Goal: Complete application form

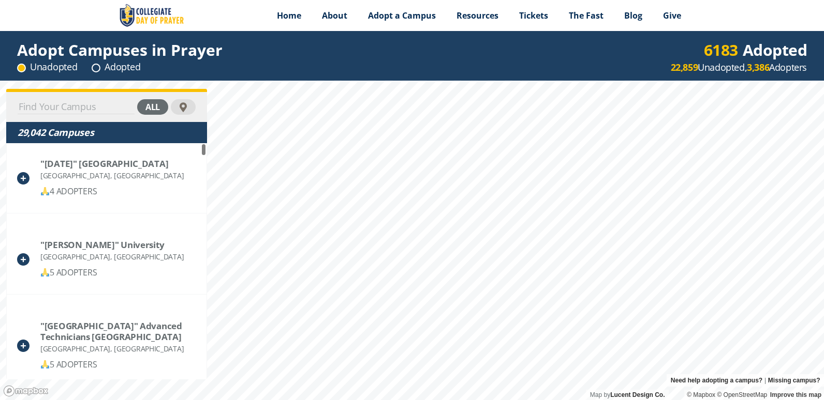
click at [97, 105] on input at bounding box center [76, 107] width 117 height 14
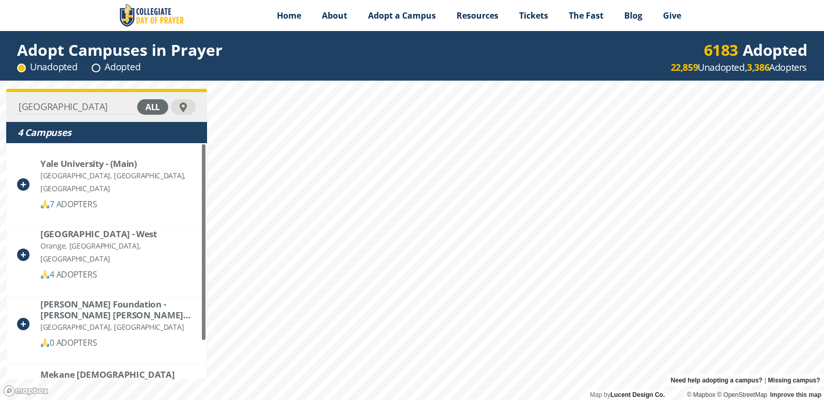
type input "yale"
click at [186, 109] on div at bounding box center [184, 107] width 10 height 10
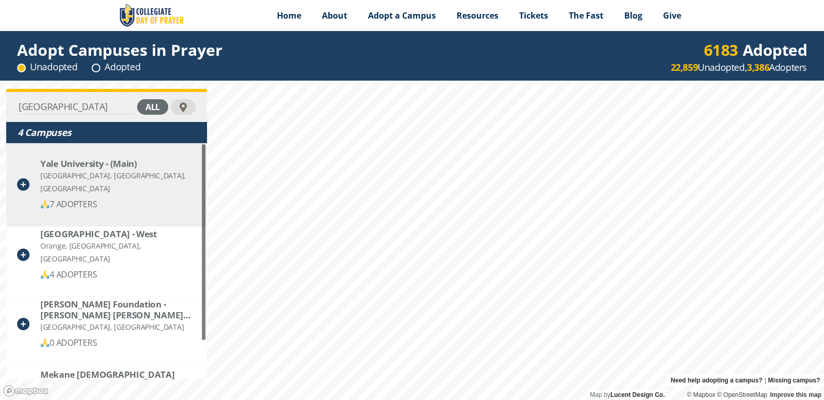
click at [100, 169] on div "Yale University - (Main)" at bounding box center [117, 163] width 155 height 11
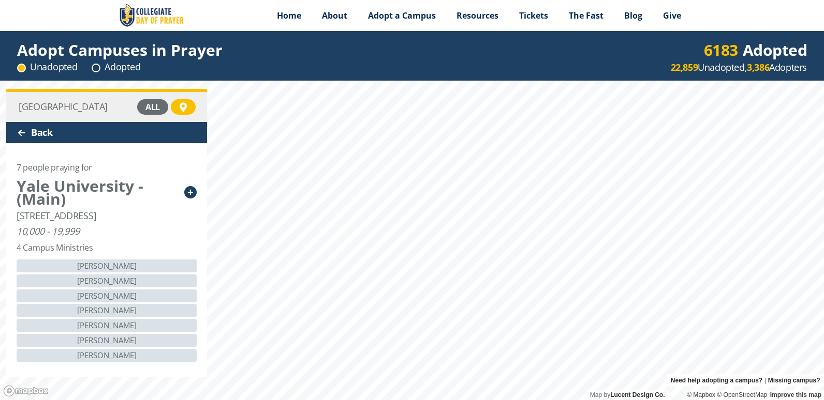
click at [190, 191] on icon at bounding box center [190, 192] width 12 height 12
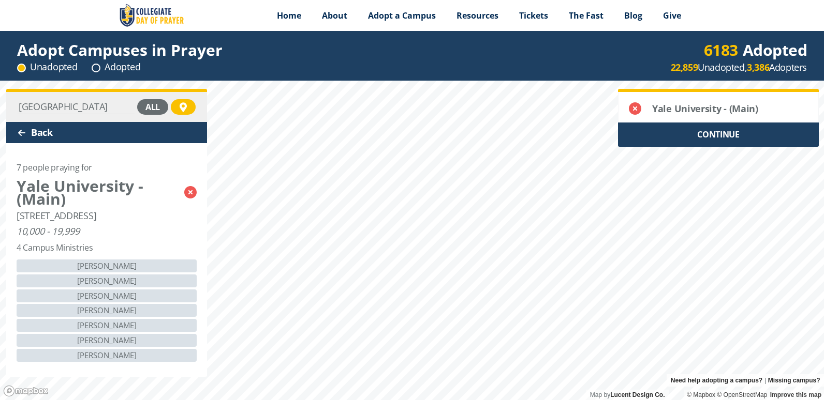
click at [724, 132] on div "CONTINUE" at bounding box center [718, 135] width 201 height 24
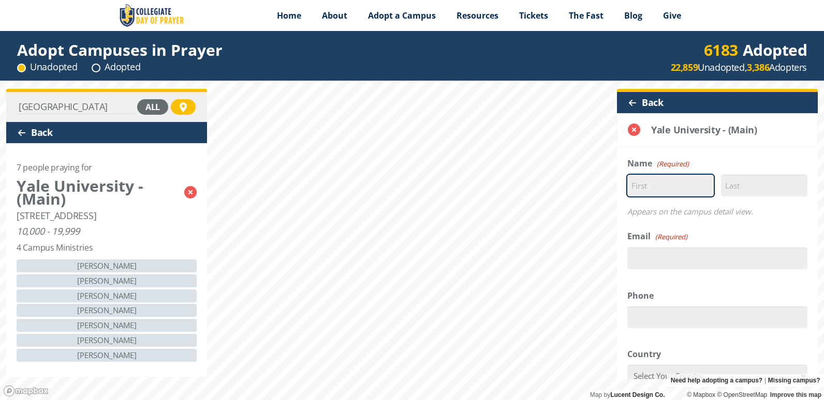
click at [667, 183] on input "First" at bounding box center [670, 186] width 86 height 22
type input "[PERSON_NAME]"
type input "[EMAIL_ADDRESS][DOMAIN_NAME]"
type input "19148032290"
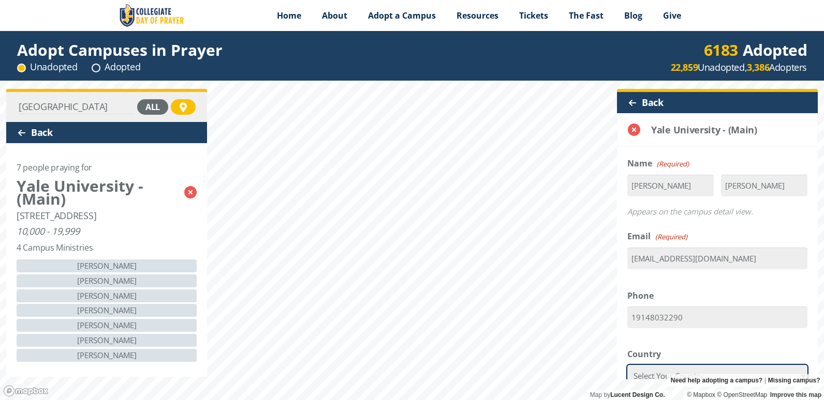
select select "[GEOGRAPHIC_DATA]"
type input "113501751"
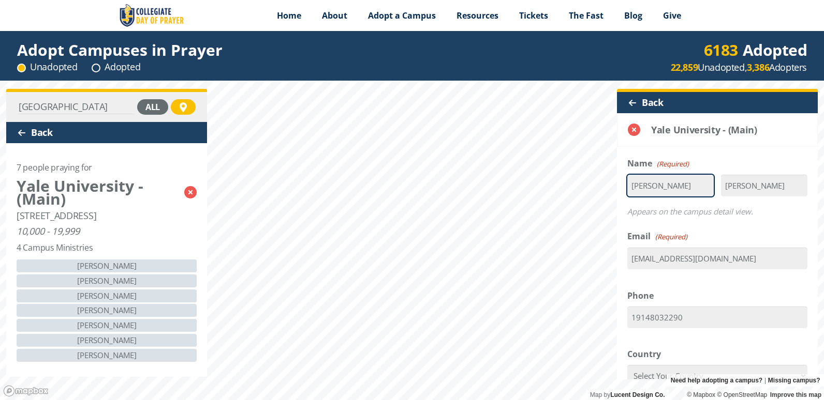
type input "10591"
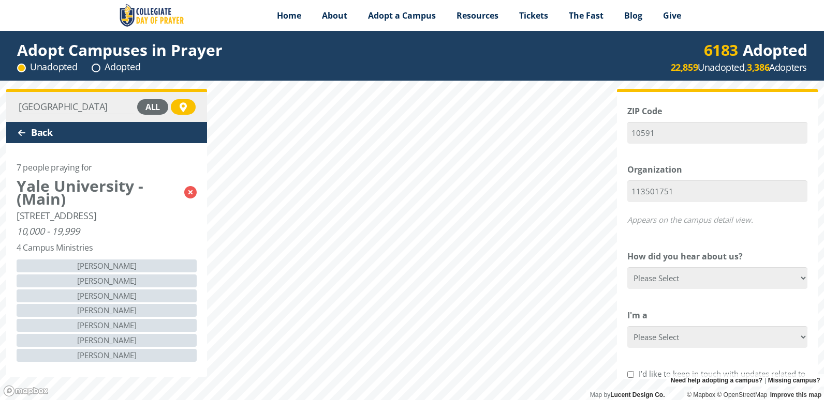
scroll to position [305, 0]
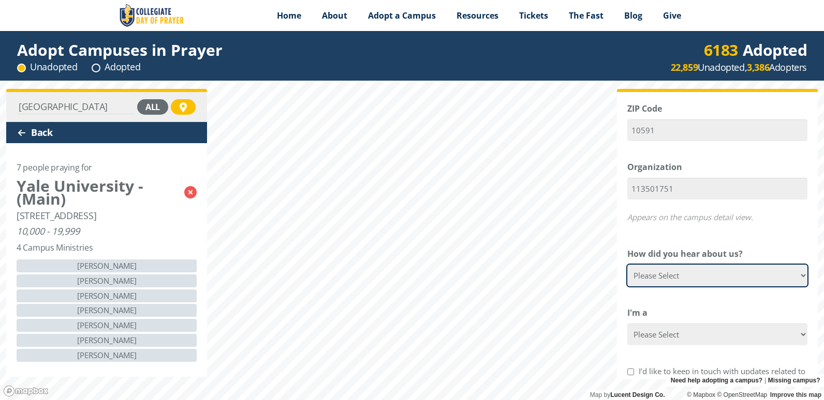
click at [796, 272] on select "Please Select Google Facebook Instagram X YouTube Email [DEMOGRAPHIC_DATA] Anno…" at bounding box center [717, 276] width 180 height 22
click at [793, 278] on select "Please Select Google Facebook Instagram X YouTube Email [DEMOGRAPHIC_DATA] Anno…" at bounding box center [717, 276] width 180 height 22
click at [627, 265] on select "Please Select Google Facebook Instagram X YouTube Email [DEMOGRAPHIC_DATA] Anno…" at bounding box center [717, 276] width 180 height 22
click at [689, 284] on select "Please Select Google Facebook Instagram X YouTube Email [DEMOGRAPHIC_DATA] Anno…" at bounding box center [717, 276] width 180 height 22
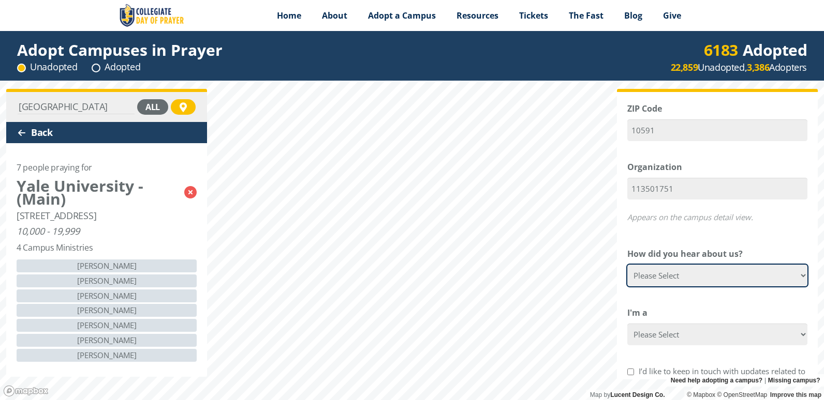
click at [792, 285] on select "Please Select Google Facebook Instagram X YouTube Email [DEMOGRAPHIC_DATA] Anno…" at bounding box center [717, 276] width 180 height 22
click at [794, 280] on select "Please Select Google Facebook Instagram X YouTube Email [DEMOGRAPHIC_DATA] Anno…" at bounding box center [717, 276] width 180 height 22
select select "Other"
click at [627, 265] on select "Please Select Google Facebook Instagram X YouTube Email [DEMOGRAPHIC_DATA] Anno…" at bounding box center [717, 276] width 180 height 22
click at [683, 275] on select "Please Select Google Facebook Instagram X YouTube Email [DEMOGRAPHIC_DATA] Anno…" at bounding box center [717, 276] width 180 height 22
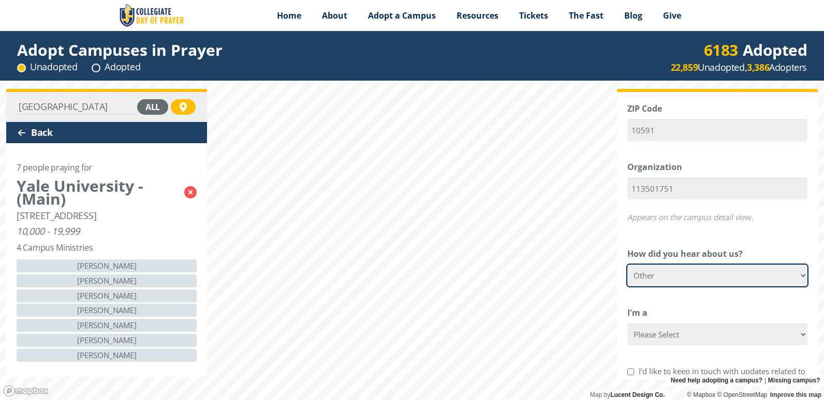
click at [719, 272] on select "Please Select Google Facebook Instagram X YouTube Email [DEMOGRAPHIC_DATA] Anno…" at bounding box center [717, 276] width 180 height 22
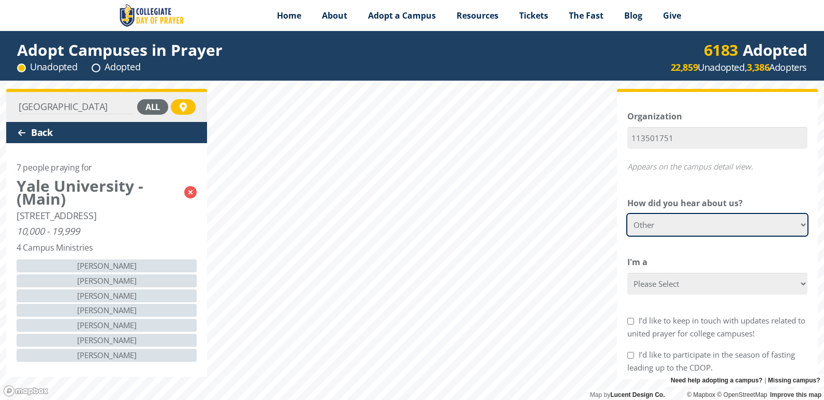
scroll to position [369, 0]
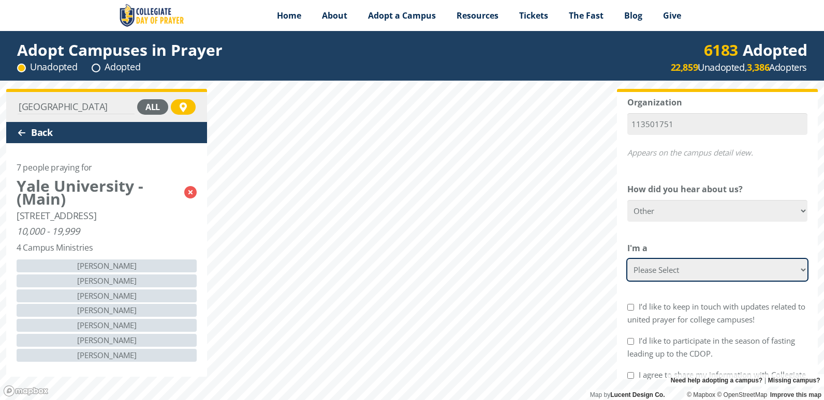
click at [707, 271] on select "Please Select College Student Campus Minister Faculty Member [DEMOGRAPHIC_DATA]…" at bounding box center [717, 270] width 180 height 22
click at [627, 259] on select "Please Select College Student Campus Minister Faculty Member [DEMOGRAPHIC_DATA]…" at bounding box center [717, 270] width 180 height 22
click at [744, 272] on select "Please Select College Student Campus Minister Faculty Member [DEMOGRAPHIC_DATA]…" at bounding box center [717, 270] width 180 height 22
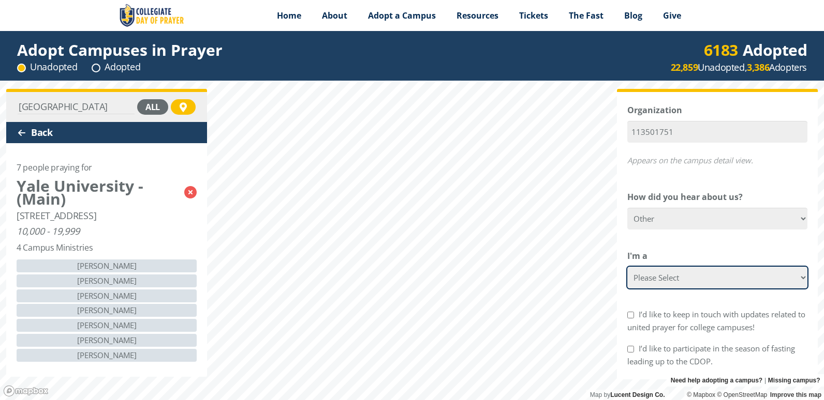
click at [797, 281] on select "Please Select College Student Campus Minister Faculty Member [DEMOGRAPHIC_DATA]…" at bounding box center [717, 278] width 180 height 22
click at [627, 267] on select "Please Select College Student Campus Minister Faculty Member [DEMOGRAPHIC_DATA]…" at bounding box center [717, 278] width 180 height 22
click at [796, 279] on select "Please Select College Student Campus Minister Faculty Member [DEMOGRAPHIC_DATA]…" at bounding box center [717, 278] width 180 height 22
select select "[DEMOGRAPHIC_DATA]"
click at [627, 267] on select "Please Select College Student Campus Minister Faculty Member [DEMOGRAPHIC_DATA]…" at bounding box center [717, 278] width 180 height 22
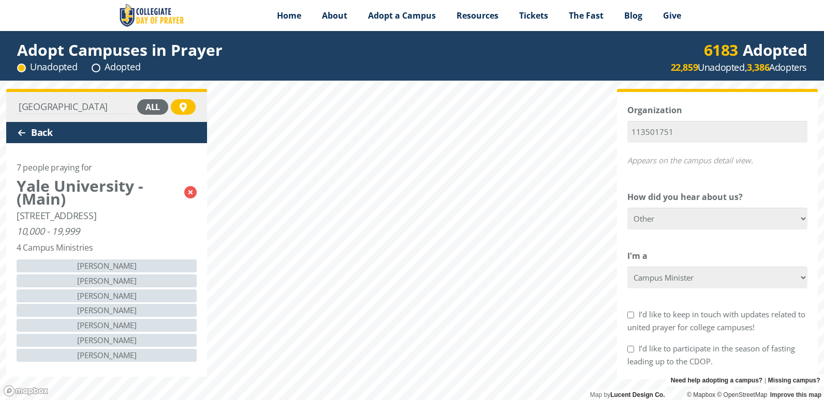
click at [630, 317] on input "I’d like to keep in touch with updates related to united prayer for college cam…" at bounding box center [630, 315] width 7 height 7
checkbox input "true"
click at [631, 350] on input "I’d like to participate in the season of fasting leading up to the CDOP." at bounding box center [630, 349] width 7 height 7
checkbox input "true"
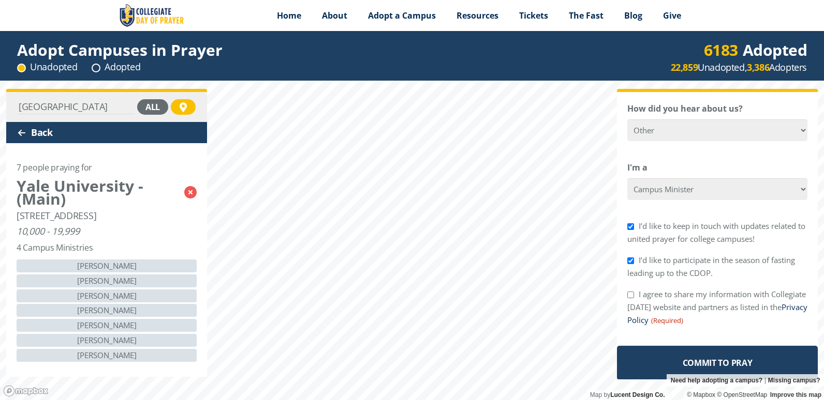
scroll to position [451, 0]
click at [794, 336] on form "Δ Name (Required) [PERSON_NAME] First [PERSON_NAME] Last Appears on the campus …" at bounding box center [717, 43] width 201 height 674
click at [774, 365] on input "Commit to Pray" at bounding box center [717, 362] width 201 height 35
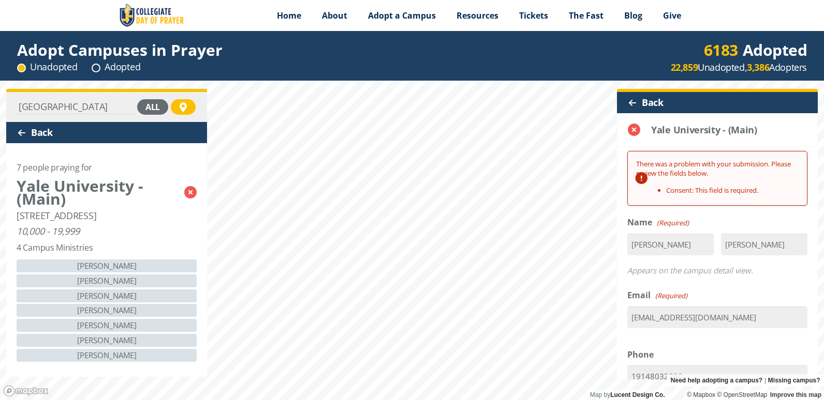
scroll to position [0, 0]
click at [706, 187] on link "Consent: This field is required." at bounding box center [712, 190] width 92 height 9
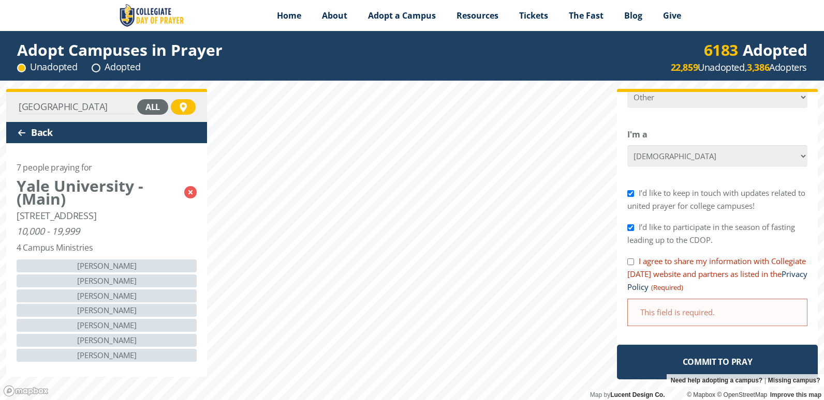
click at [629, 270] on label "I agree to share my information with Collegiate [DATE] website and partners as …" at bounding box center [717, 274] width 180 height 36
click at [629, 265] on input "I agree to share my information with Collegiate [DATE] website and partners as …" at bounding box center [630, 262] width 7 height 7
checkbox input "true"
click at [713, 363] on input "Commit to Pray" at bounding box center [717, 362] width 201 height 35
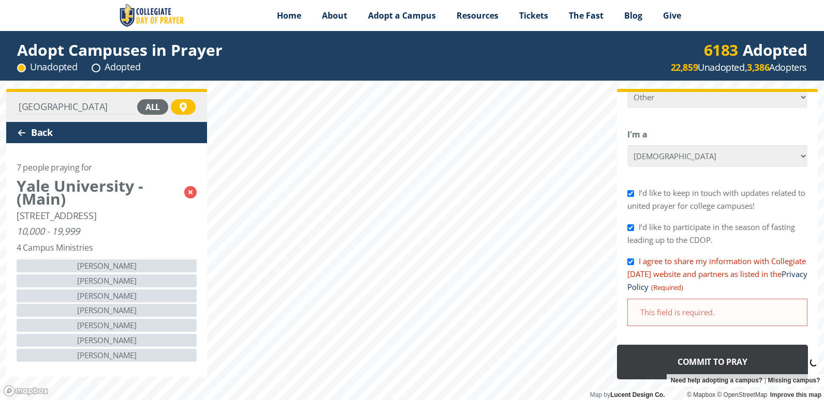
click at [717, 360] on input "Commit to Pray" at bounding box center [712, 362] width 191 height 35
click at [714, 364] on input "Commit to Pray" at bounding box center [712, 362] width 191 height 35
click at [715, 362] on input "Commit to Pray" at bounding box center [712, 362] width 191 height 35
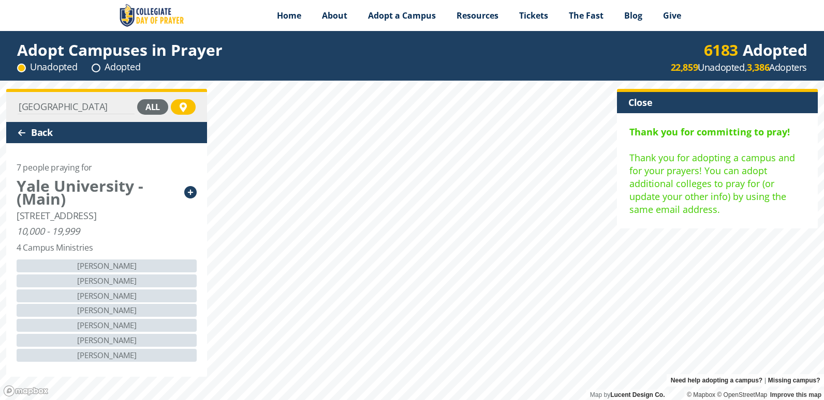
click at [634, 99] on div "Close" at bounding box center [717, 102] width 201 height 21
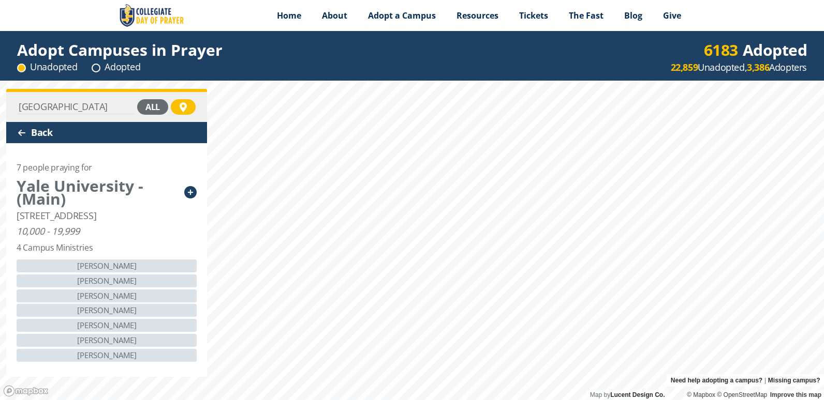
click at [189, 109] on div at bounding box center [183, 107] width 25 height 16
click at [152, 109] on div "all" at bounding box center [152, 107] width 31 height 16
click at [43, 132] on div "Back" at bounding box center [106, 132] width 201 height 21
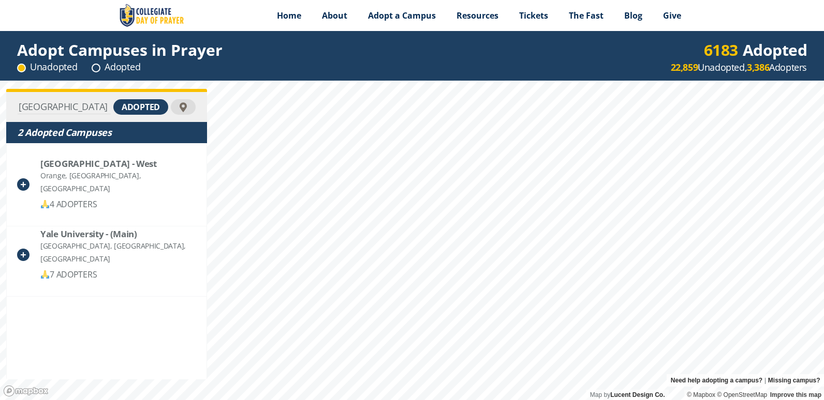
click at [118, 176] on div "Orange, CT, United States" at bounding box center [118, 182] width 156 height 26
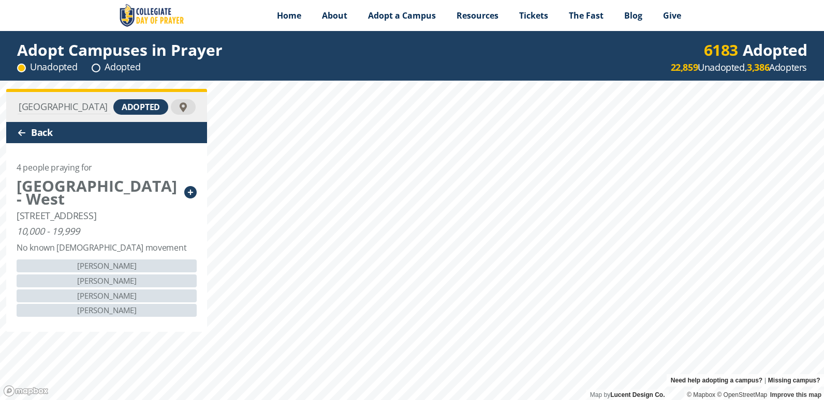
click at [37, 135] on div "Back" at bounding box center [106, 132] width 201 height 21
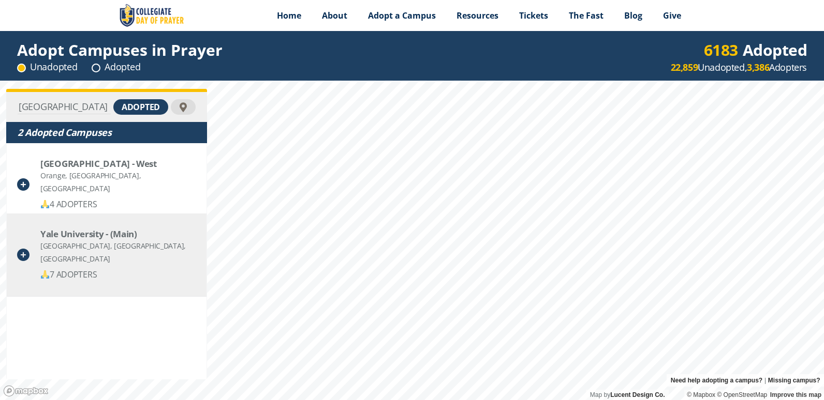
click at [114, 249] on div "New Haven, CT, United States" at bounding box center [118, 253] width 156 height 26
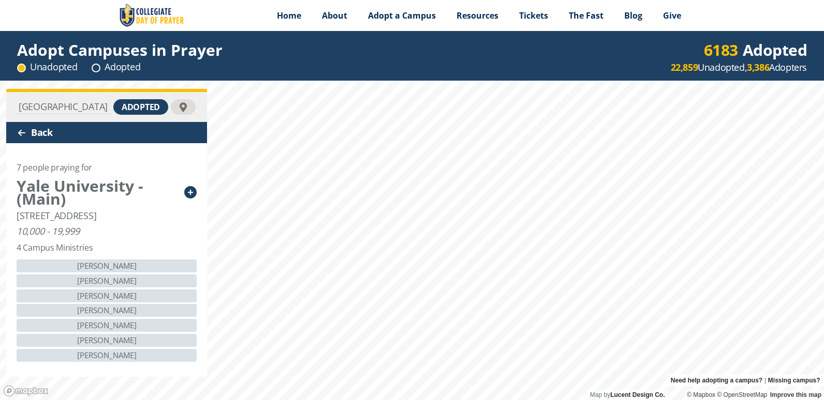
click at [145, 102] on div "adopted" at bounding box center [140, 107] width 55 height 16
click at [134, 102] on div "unadopted" at bounding box center [134, 107] width 67 height 16
click at [186, 317] on div "Roxanne Jones" at bounding box center [107, 310] width 180 height 13
click at [71, 255] on div "4 Campus Ministries" at bounding box center [55, 248] width 76 height 13
click at [189, 196] on icon at bounding box center [190, 192] width 12 height 12
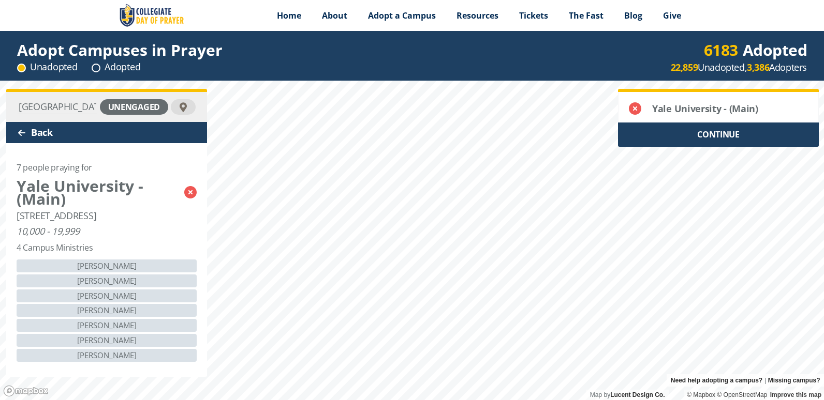
click at [724, 133] on div "CONTINUE" at bounding box center [718, 135] width 201 height 24
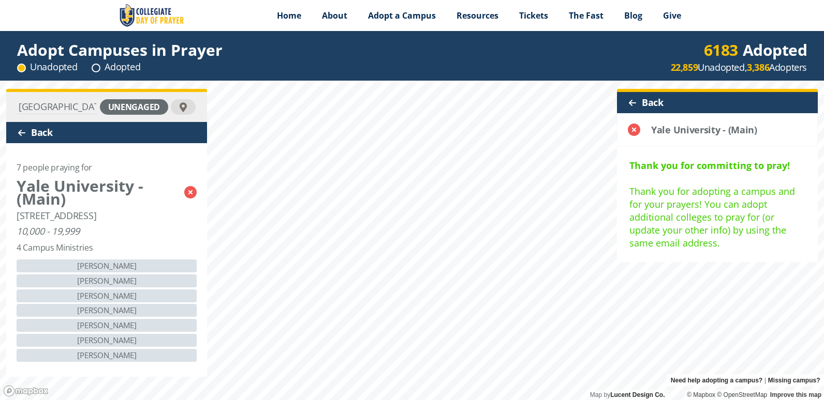
click at [634, 103] on div at bounding box center [632, 103] width 8 height 8
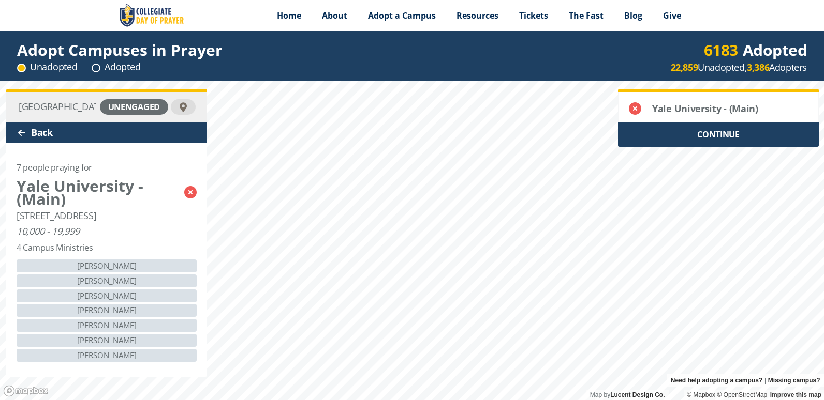
click at [677, 140] on div "CONTINUE" at bounding box center [718, 135] width 201 height 24
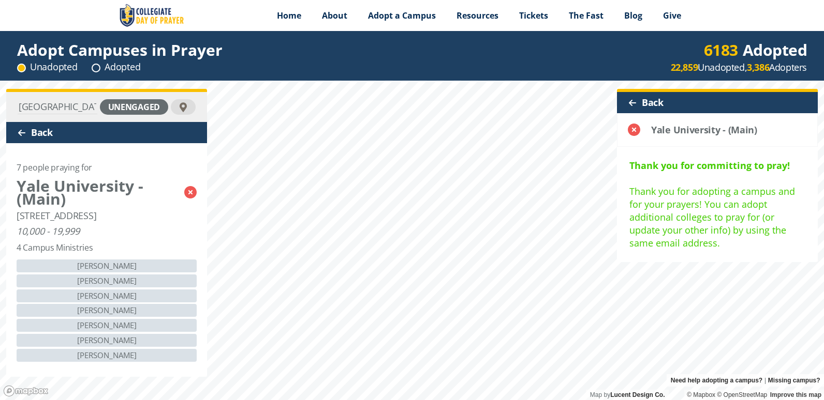
click at [649, 108] on div "Back" at bounding box center [717, 102] width 201 height 21
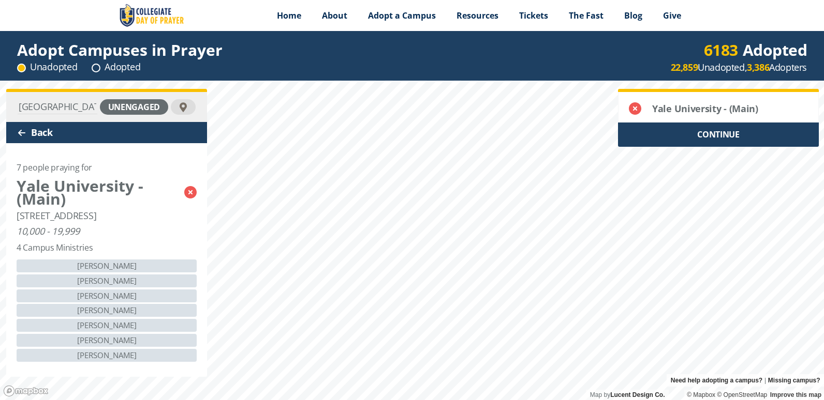
click at [28, 131] on div "Back" at bounding box center [106, 132] width 201 height 21
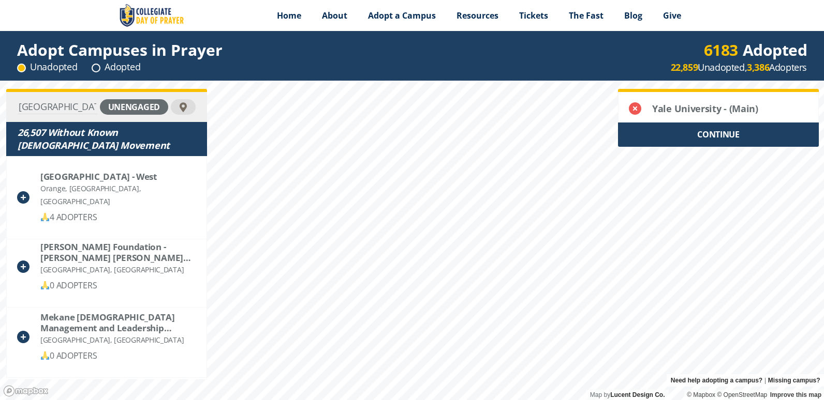
click at [19, 143] on div "26,507 Without Known Gospel Movement" at bounding box center [107, 139] width 178 height 26
click at [659, 134] on div "CONTINUE" at bounding box center [718, 135] width 201 height 24
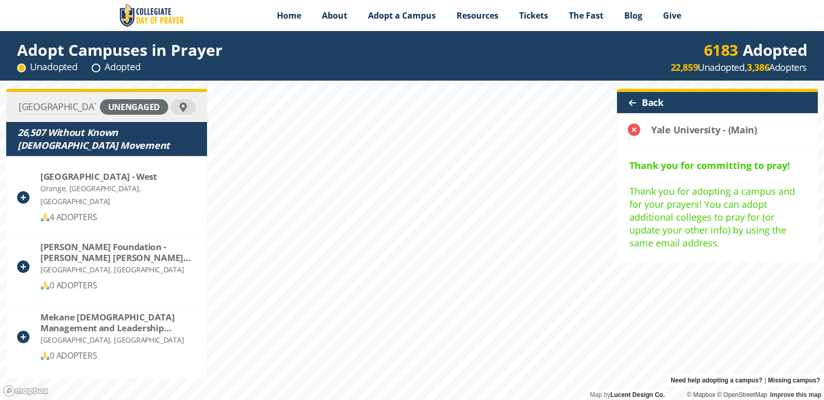
click at [657, 100] on div "Back" at bounding box center [717, 102] width 201 height 21
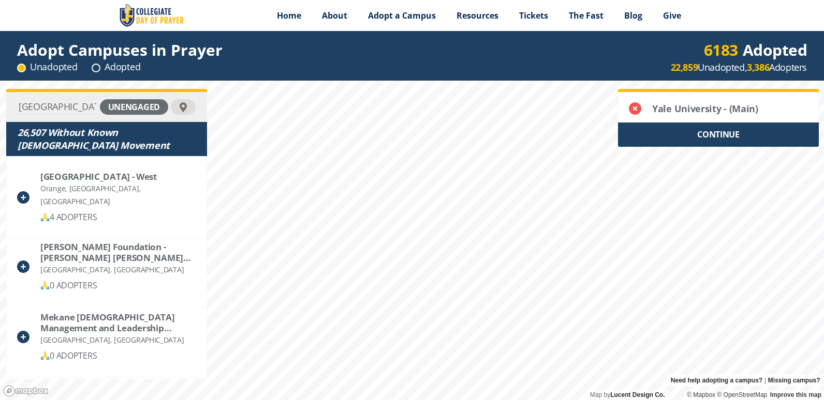
click at [8, 1] on div "Menu Home About Vision History Why United Prayer Endorsements Leadership Contac…" at bounding box center [412, 15] width 824 height 31
click at [331, 17] on span "About" at bounding box center [334, 15] width 25 height 11
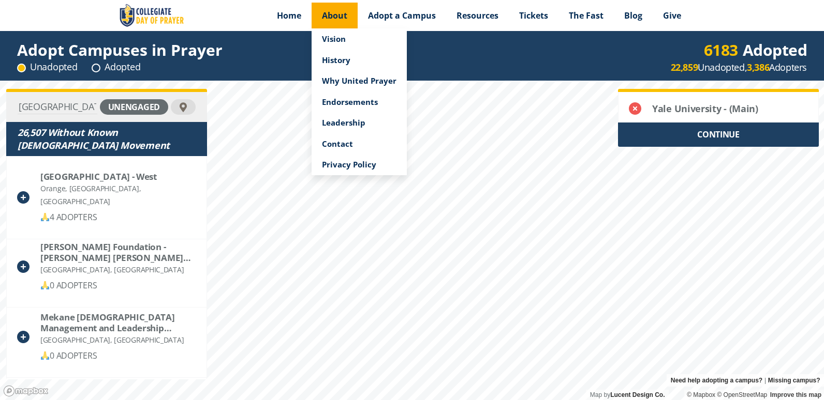
click at [412, 16] on span "Adopt a Campus" at bounding box center [402, 15] width 68 height 11
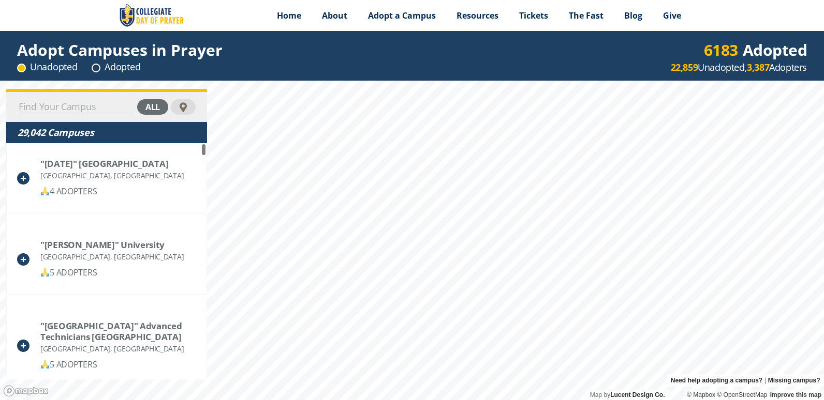
click at [70, 100] on input at bounding box center [76, 107] width 117 height 14
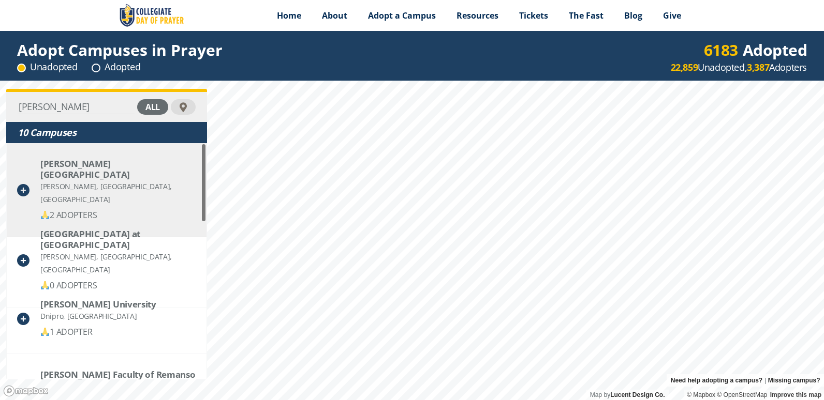
type input "[PERSON_NAME]"
click at [112, 180] on div "[PERSON_NAME], [GEOGRAPHIC_DATA], [GEOGRAPHIC_DATA]" at bounding box center [118, 193] width 156 height 26
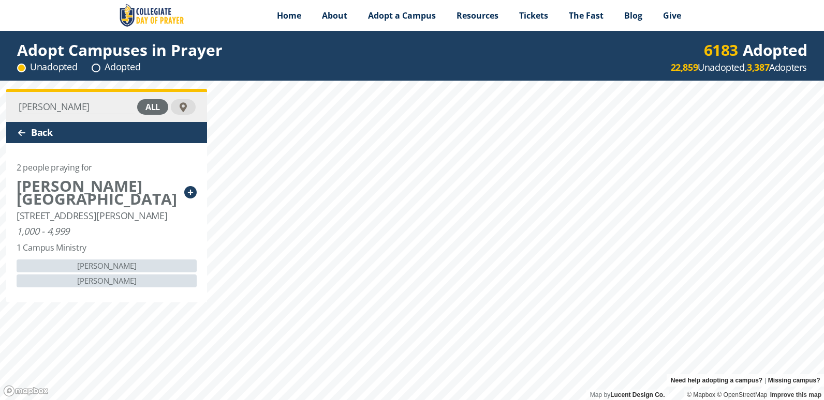
click at [196, 186] on icon at bounding box center [190, 192] width 12 height 12
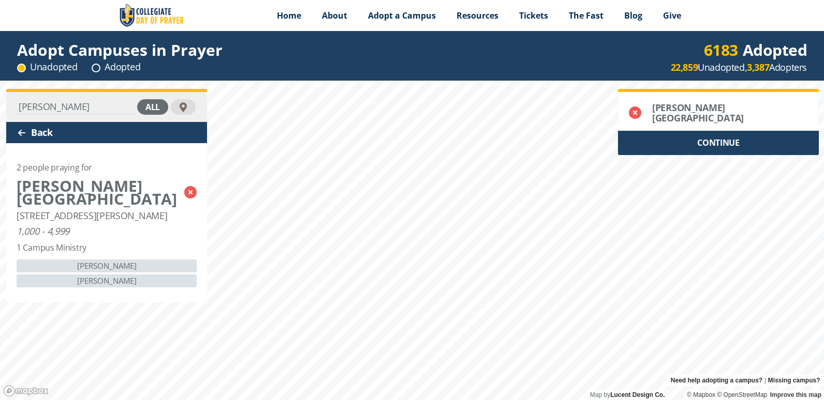
click at [729, 139] on div "CONTINUE" at bounding box center [718, 143] width 201 height 24
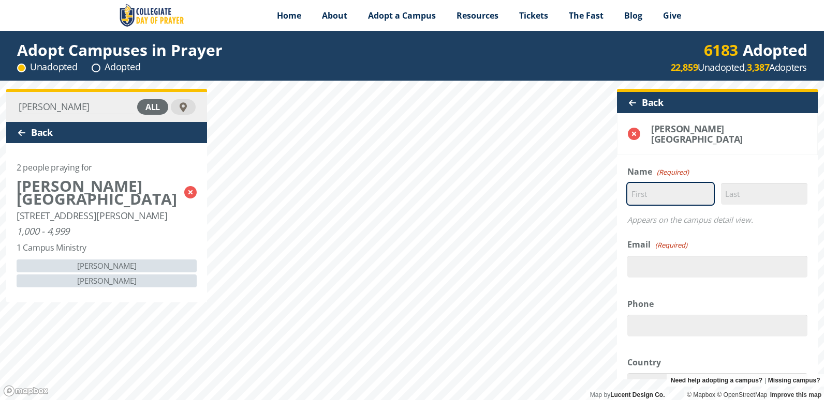
click at [688, 184] on input "First" at bounding box center [670, 194] width 86 height 22
type input "[PERSON_NAME]"
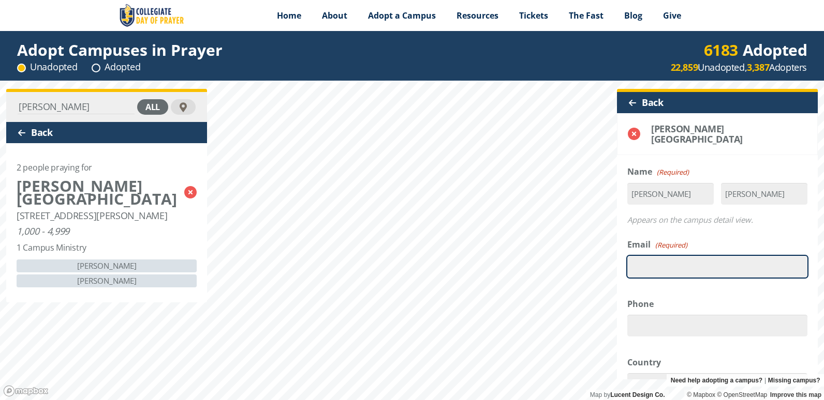
click at [690, 258] on input "Email (Required)" at bounding box center [717, 267] width 180 height 22
type input "[EMAIL_ADDRESS][DOMAIN_NAME]"
type input "19148032290"
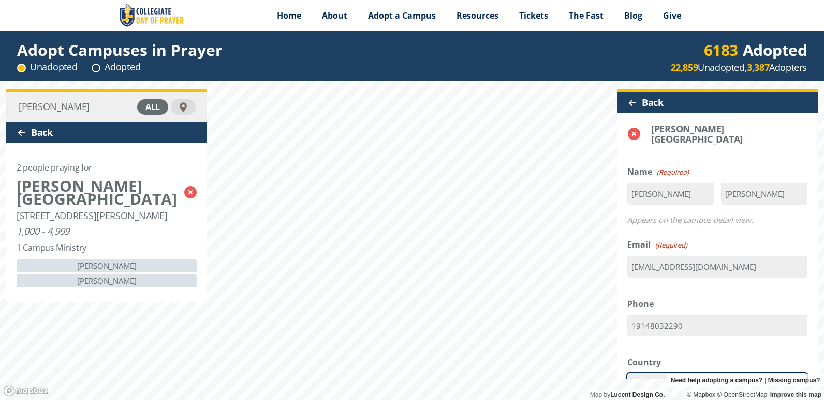
select select "[GEOGRAPHIC_DATA]"
type input "113501751"
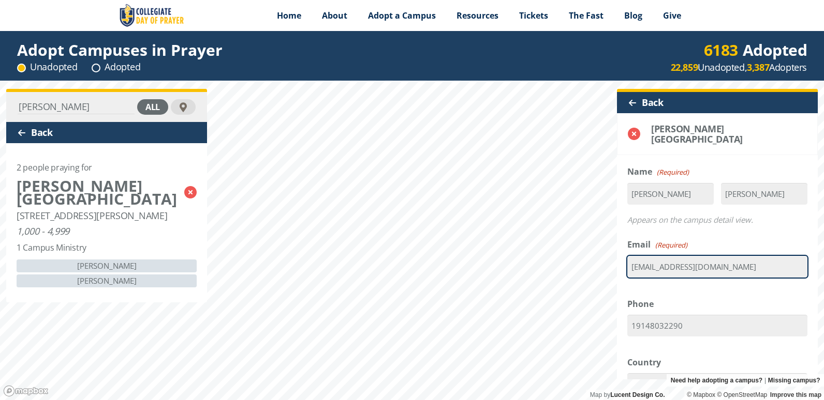
type input "10591"
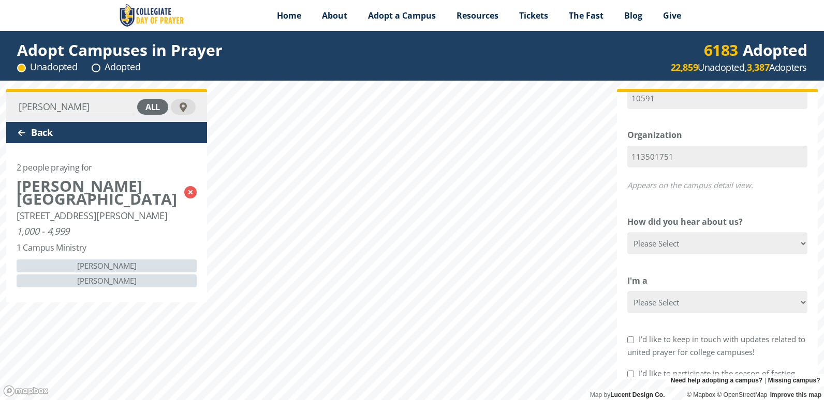
scroll to position [348, 0]
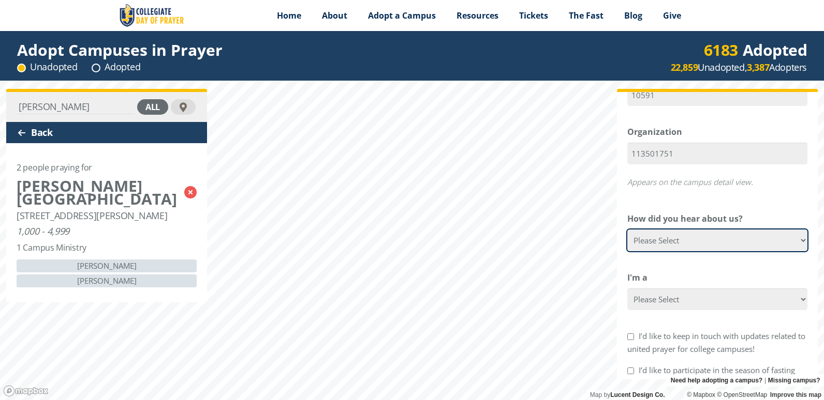
click at [797, 234] on select "Please Select Google Facebook Instagram X YouTube Email [DEMOGRAPHIC_DATA] Anno…" at bounding box center [717, 241] width 180 height 22
select select "Other"
click at [627, 230] on select "Please Select Google Facebook Instagram X YouTube Email [DEMOGRAPHIC_DATA] Anno…" at bounding box center [717, 241] width 180 height 22
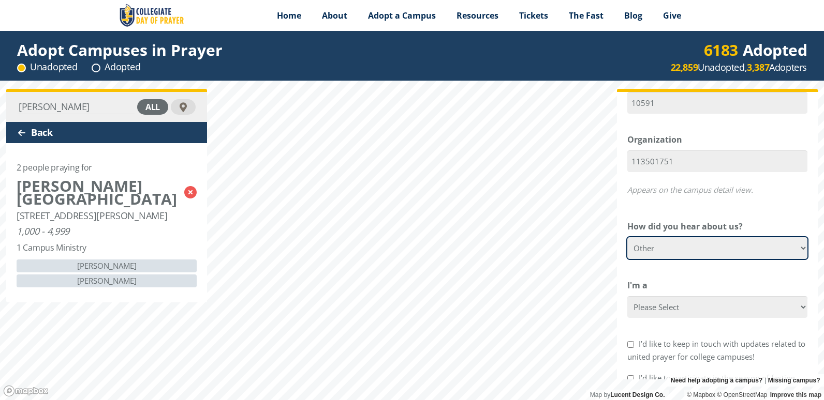
click at [798, 241] on select "Please Select Google Facebook Instagram X YouTube Email [DEMOGRAPHIC_DATA] Anno…" at bounding box center [717, 249] width 180 height 22
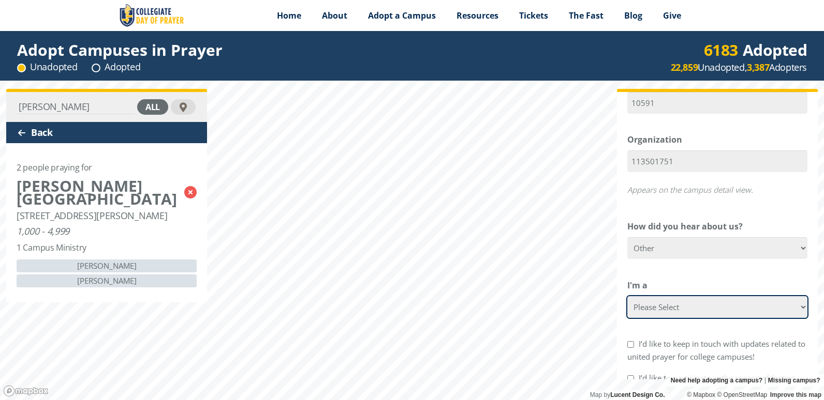
click at [797, 302] on select "Please Select College Student Campus Minister Faculty Member [DEMOGRAPHIC_DATA]…" at bounding box center [717, 307] width 180 height 22
select select "[DEMOGRAPHIC_DATA]"
click at [627, 296] on select "Please Select College Student Campus Minister Faculty Member [DEMOGRAPHIC_DATA]…" at bounding box center [717, 307] width 180 height 22
click at [631, 342] on input "I’d like to keep in touch with updates related to united prayer for college cam…" at bounding box center [630, 345] width 7 height 7
checkbox input "true"
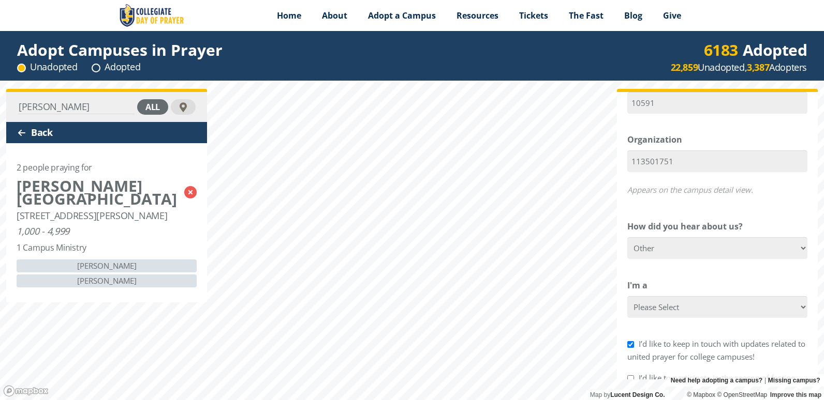
click at [631, 376] on input "I’d like to participate in the season of fasting leading up to the CDOP." at bounding box center [630, 379] width 7 height 7
checkbox input "true"
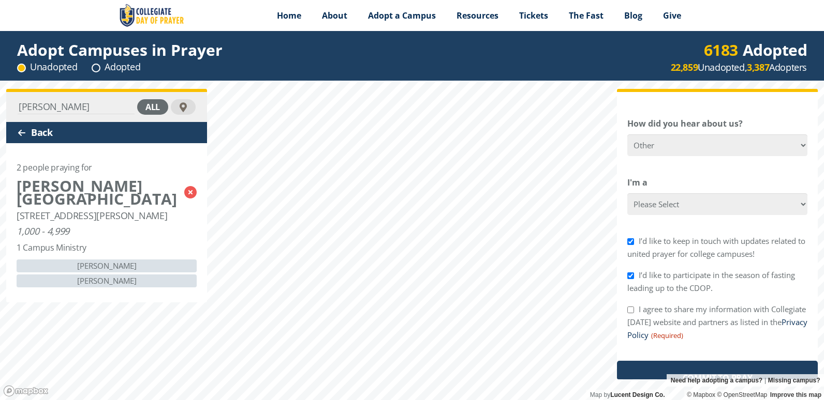
scroll to position [451, 0]
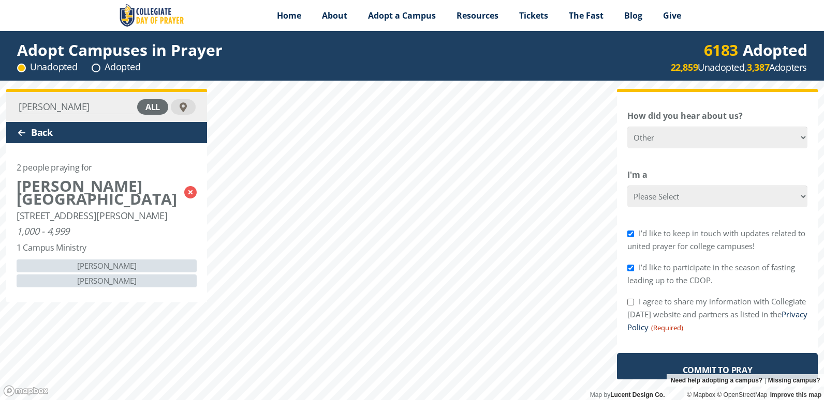
click at [633, 299] on input "I agree to share my information with Collegiate [DATE] website and partners as …" at bounding box center [630, 302] width 7 height 7
checkbox input "true"
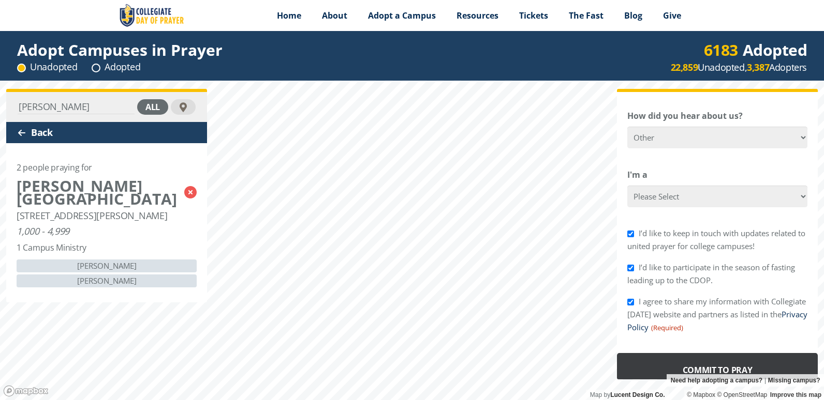
click at [729, 362] on input "Commit to Pray" at bounding box center [717, 370] width 201 height 35
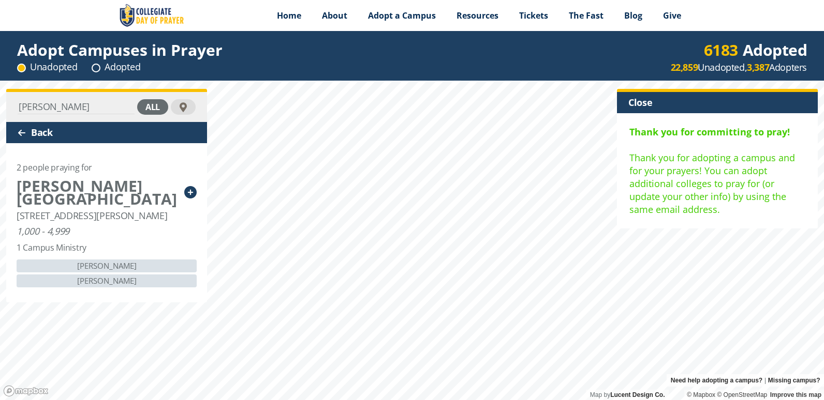
click at [637, 109] on div "Close" at bounding box center [717, 102] width 201 height 21
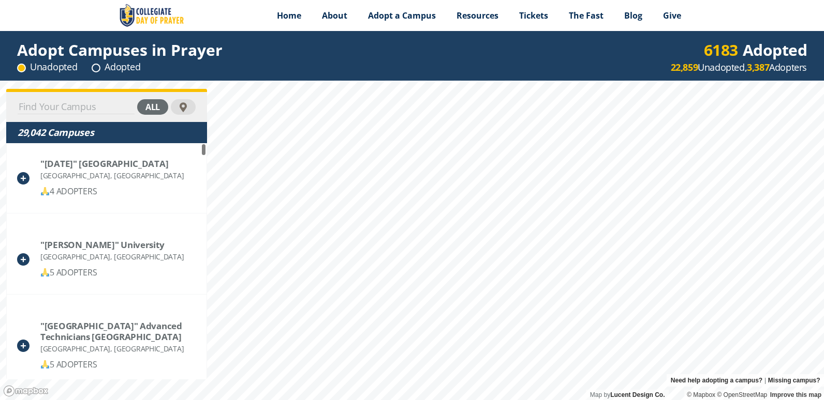
click at [66, 108] on input at bounding box center [76, 107] width 117 height 14
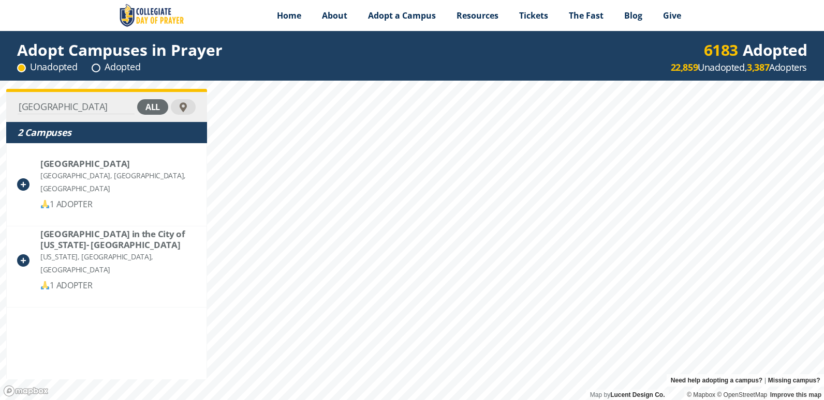
type input "[GEOGRAPHIC_DATA]"
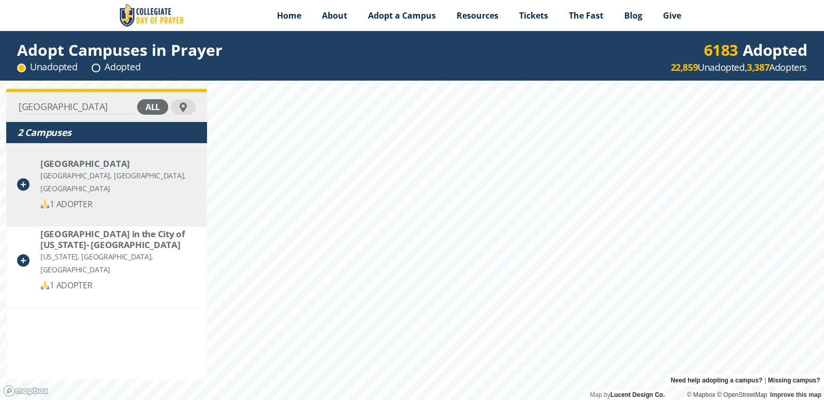
click at [113, 171] on div "[GEOGRAPHIC_DATA], [GEOGRAPHIC_DATA], [GEOGRAPHIC_DATA]" at bounding box center [118, 182] width 156 height 26
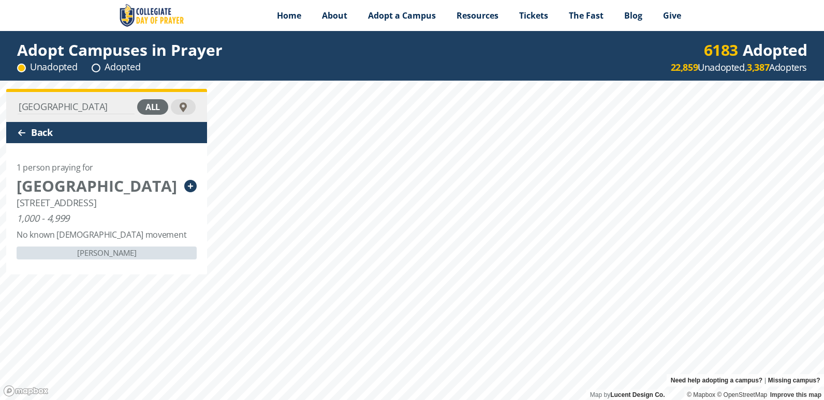
click at [189, 192] on icon at bounding box center [190, 186] width 12 height 12
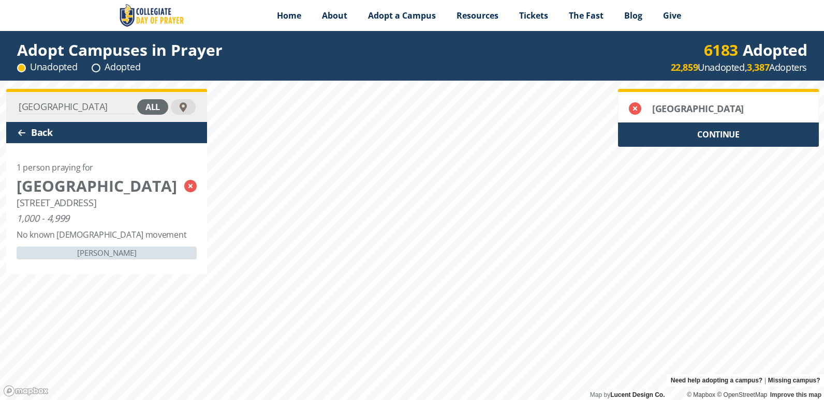
click at [733, 138] on div "CONTINUE" at bounding box center [718, 135] width 201 height 24
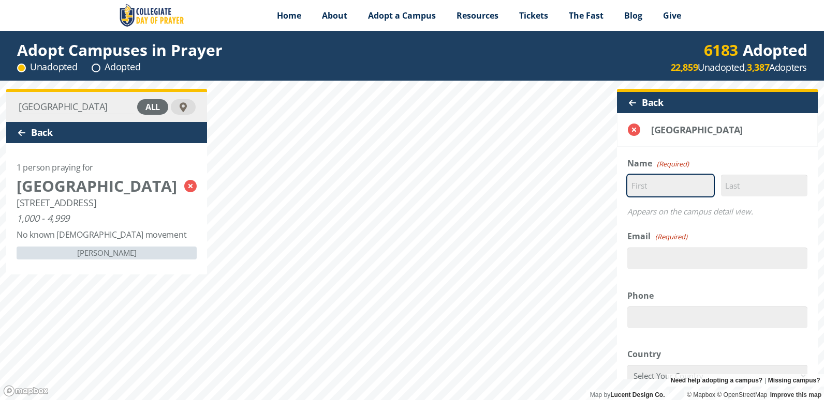
click at [676, 186] on input "First" at bounding box center [670, 186] width 86 height 22
type input "[PERSON_NAME]"
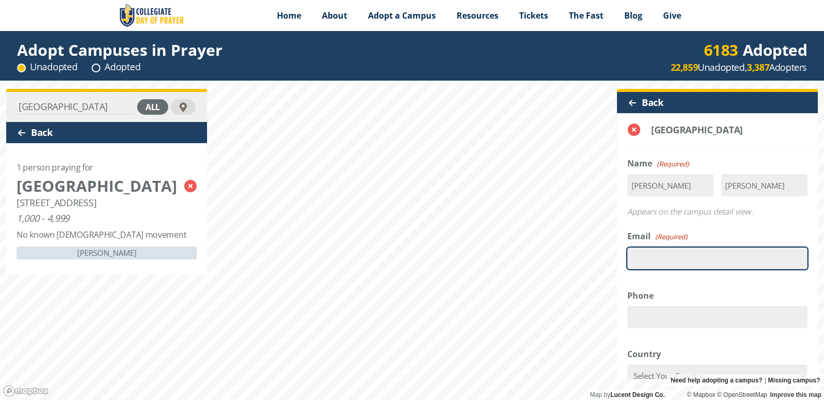
click at [689, 259] on input "Email (Required)" at bounding box center [717, 259] width 180 height 22
type input "[EMAIL_ADDRESS][DOMAIN_NAME]"
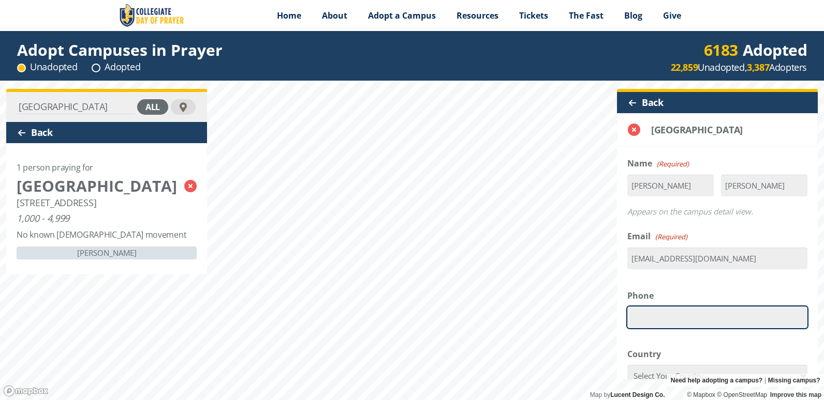
type input "19148032290"
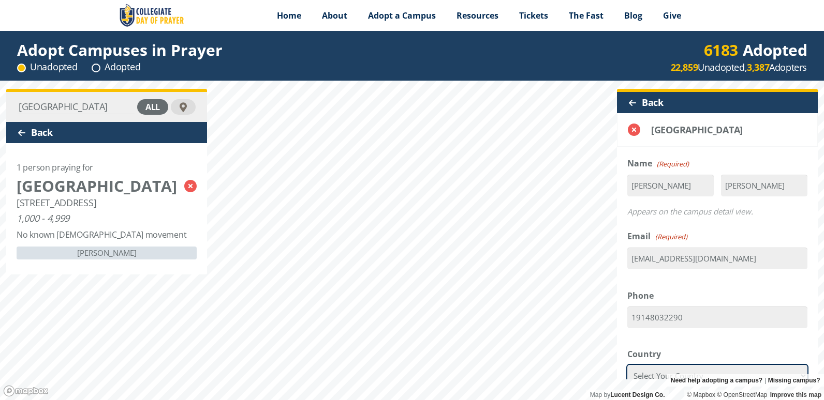
select select "[GEOGRAPHIC_DATA]"
type input "113501751"
type input "10591"
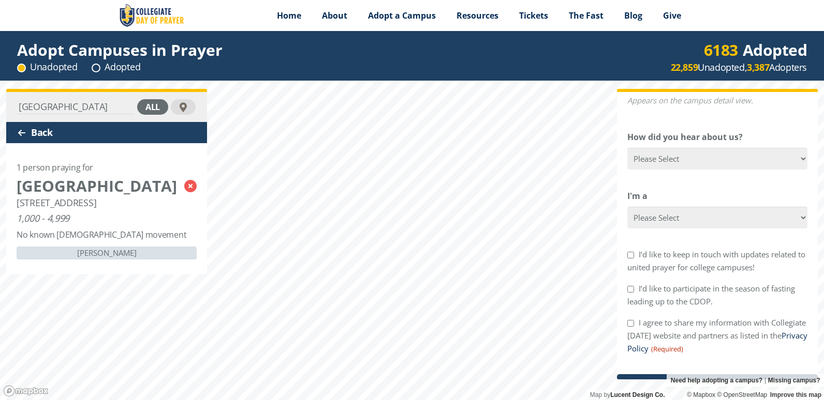
scroll to position [423, 0]
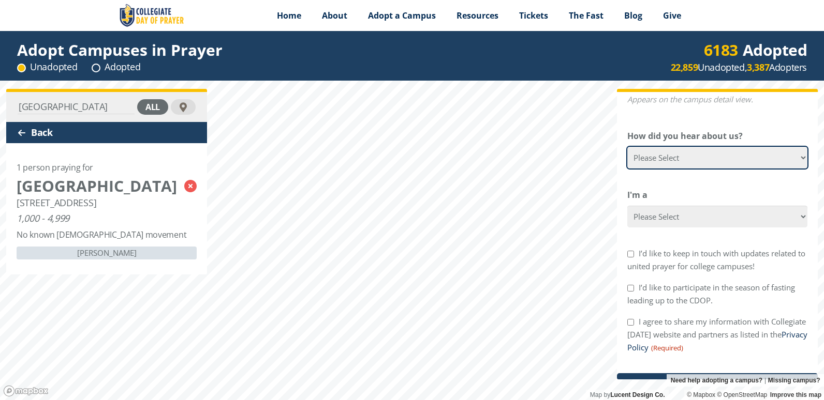
click at [795, 161] on select "Please Select Google Facebook Instagram X YouTube Email [DEMOGRAPHIC_DATA] Anno…" at bounding box center [717, 158] width 180 height 22
click at [655, 361] on form "Δ Name (Required) [PERSON_NAME] First [PERSON_NAME] Last Appears on the campus …" at bounding box center [717, 72] width 201 height 674
click at [794, 160] on select "Please Select Google Facebook Instagram X YouTube Email [DEMOGRAPHIC_DATA] Anno…" at bounding box center [717, 158] width 180 height 22
select select "Other"
click at [627, 147] on select "Please Select Google Facebook Instagram X YouTube Email [DEMOGRAPHIC_DATA] Anno…" at bounding box center [717, 158] width 180 height 22
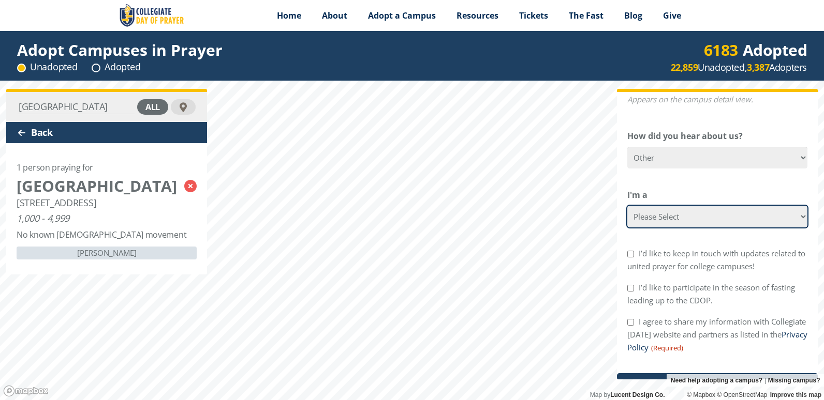
click at [741, 218] on select "Please Select College Student Campus Minister Faculty Member [DEMOGRAPHIC_DATA]…" at bounding box center [717, 217] width 180 height 22
select select "[DEMOGRAPHIC_DATA]"
click at [627, 206] on select "Please Select College Student Campus Minister Faculty Member [DEMOGRAPHIC_DATA]…" at bounding box center [717, 217] width 180 height 22
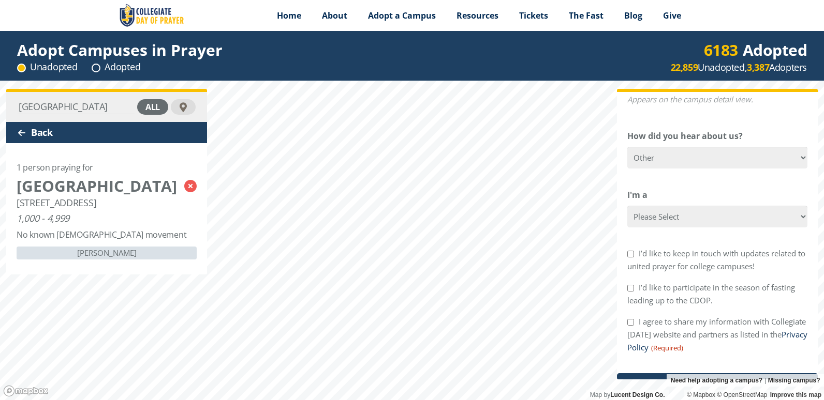
click at [633, 257] on input "I’d like to keep in touch with updates related to united prayer for college cam…" at bounding box center [630, 254] width 7 height 7
checkbox input "true"
click at [631, 292] on input "I’d like to participate in the season of fasting leading up to the CDOP." at bounding box center [630, 288] width 7 height 7
checkbox input "true"
click at [631, 325] on input "I agree to share my information with Collegiate [DATE] website and partners as …" at bounding box center [630, 322] width 7 height 7
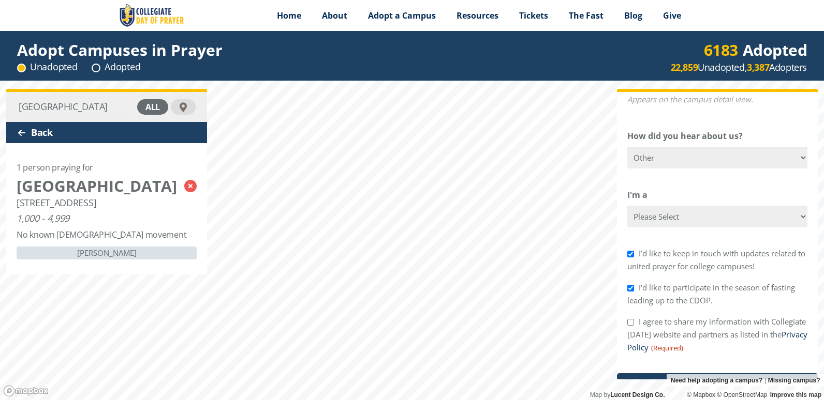
checkbox input "true"
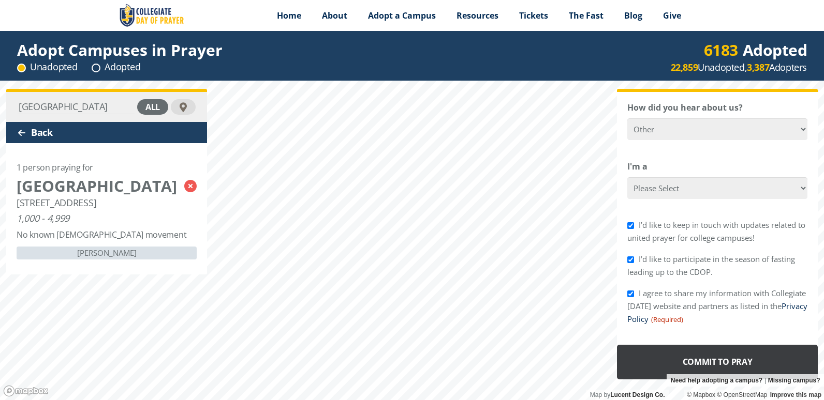
click at [711, 363] on input "Commit to Pray" at bounding box center [717, 362] width 201 height 35
click at [725, 362] on input "Commit to Pray" at bounding box center [712, 362] width 191 height 35
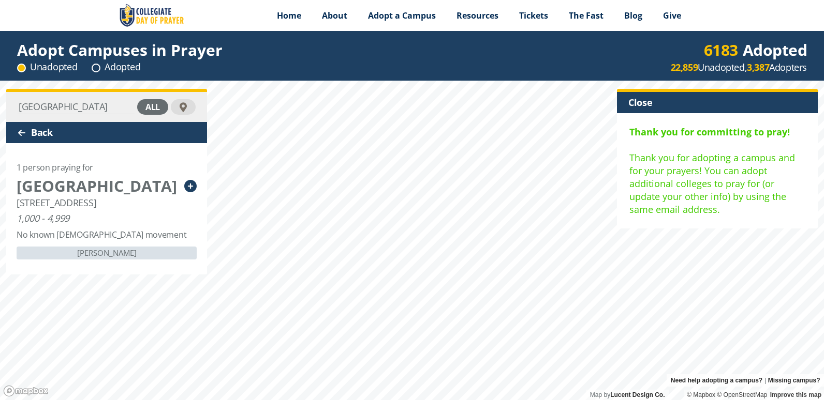
scroll to position [0, 0]
click at [646, 106] on div "Close" at bounding box center [717, 102] width 201 height 21
